Goal: Check status: Check status

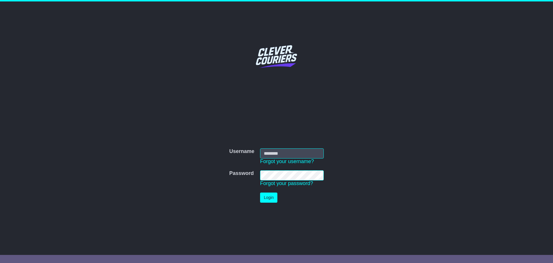
type input "*****"
click at [272, 195] on button "Login" at bounding box center [268, 197] width 17 height 10
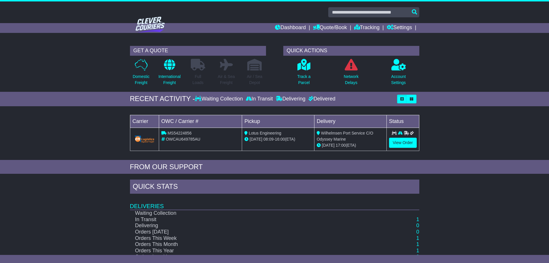
click at [100, 129] on div "Loading... No bookings found Carrier OWC / Carrier # Pickup Delivery Status MS5…" at bounding box center [274, 134] width 549 height 51
click at [103, 125] on div "Loading... No bookings found Carrier OWC / Carrier # Pickup Delivery Status MS5…" at bounding box center [274, 134] width 549 height 51
click at [470, 79] on div "GET A QUOTE Domestic Freight International Freight Full Loads Air & Sea Freight…" at bounding box center [274, 67] width 549 height 49
click at [448, 83] on div "GET A QUOTE Domestic Freight International Freight Full Loads Air & Sea Freight…" at bounding box center [274, 67] width 549 height 49
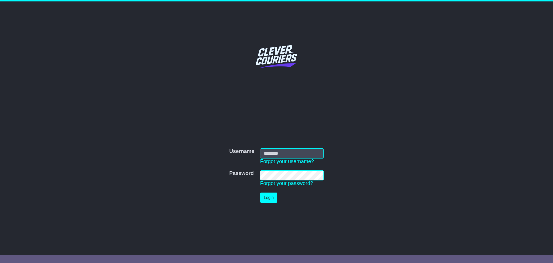
type input "*****"
click at [271, 193] on button "Login" at bounding box center [268, 197] width 17 height 10
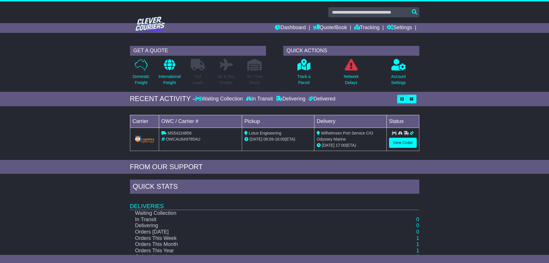
click at [461, 158] on div "Loading... No bookings found Carrier OWC / Carrier # Pickup Delivery Status MS5…" at bounding box center [274, 134] width 549 height 51
click at [455, 128] on div "Loading... No bookings found Carrier OWC / Carrier # Pickup Delivery Status MS5…" at bounding box center [274, 134] width 549 height 51
click at [395, 143] on link "View Order" at bounding box center [403, 142] width 28 height 10
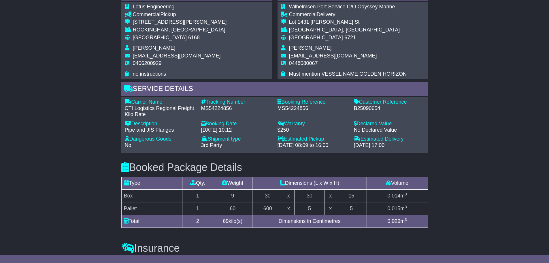
scroll to position [259, 0]
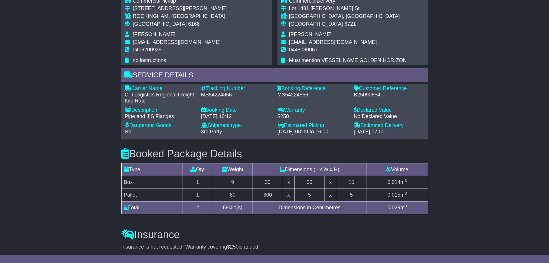
click at [462, 135] on div "Email Download Tracking Pricing Insurance" at bounding box center [274, 105] width 549 height 531
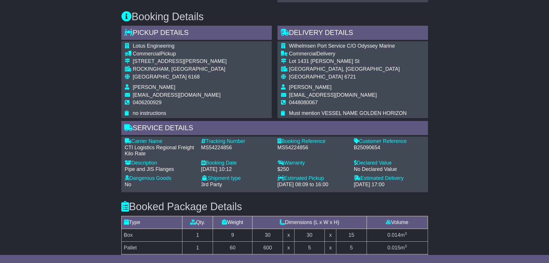
scroll to position [207, 0]
click at [462, 135] on div "Email Download Tracking Pricing Insurance" at bounding box center [274, 157] width 549 height 531
click at [453, 141] on div "Email Download Tracking Pricing Insurance" at bounding box center [274, 157] width 549 height 531
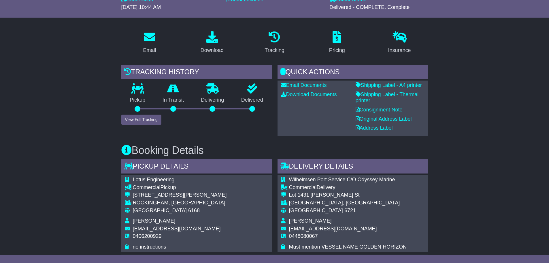
scroll to position [63, 0]
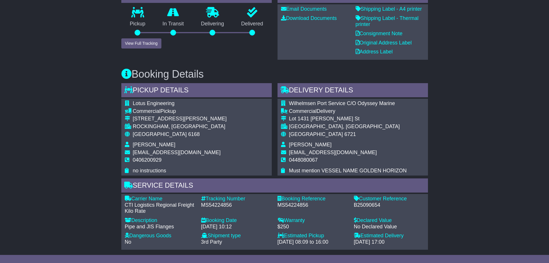
click at [473, 101] on div "Email Download Tracking Pricing Insurance" at bounding box center [274, 215] width 549 height 531
click at [472, 103] on div "Email Download Tracking Pricing Insurance" at bounding box center [274, 215] width 549 height 531
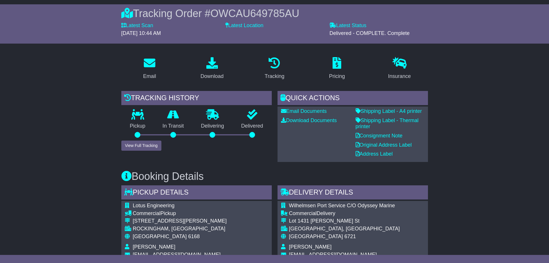
scroll to position [34, 0]
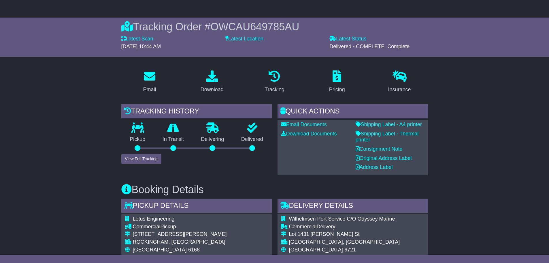
click at [155, 135] on div "In Transit" at bounding box center [173, 137] width 39 height 31
